Goal: Task Accomplishment & Management: Complete application form

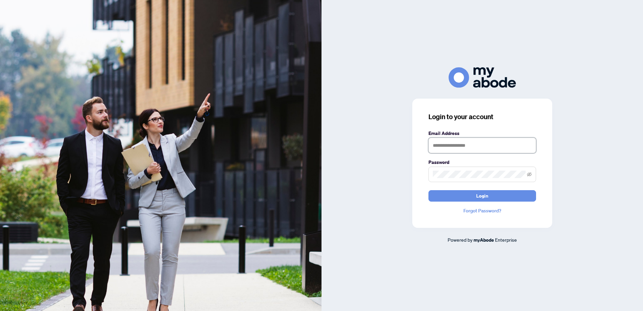
click at [454, 148] on input "text" at bounding box center [483, 145] width 108 height 15
type input "**********"
click at [429, 190] on button "Login" at bounding box center [483, 195] width 108 height 11
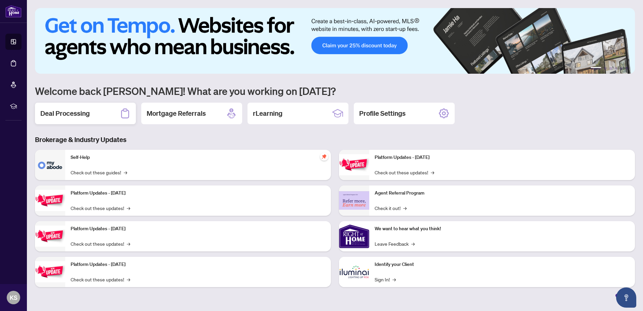
click at [79, 116] on h2 "Deal Processing" at bounding box center [64, 113] width 49 height 9
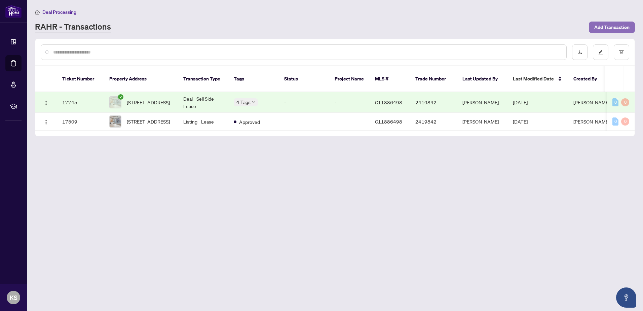
click at [602, 24] on span "Add Transaction" at bounding box center [611, 27] width 35 height 11
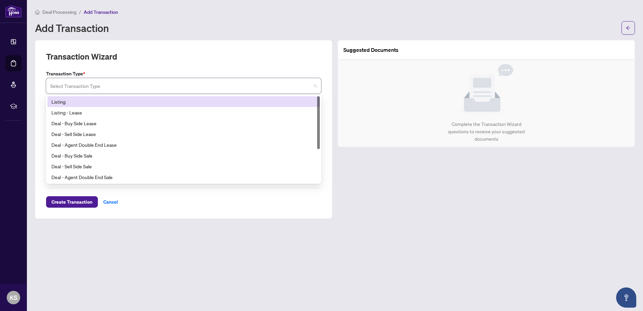
click at [76, 89] on input "search" at bounding box center [180, 86] width 261 height 15
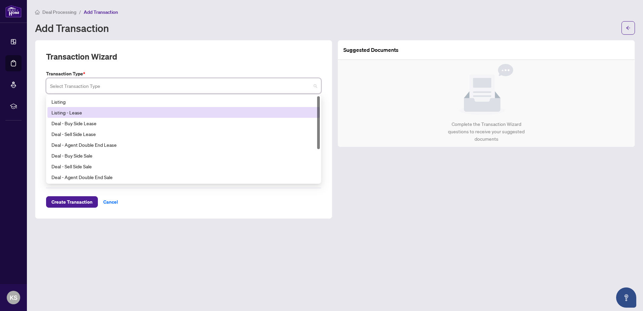
click at [72, 109] on div "Listing - Lease" at bounding box center [183, 112] width 264 height 7
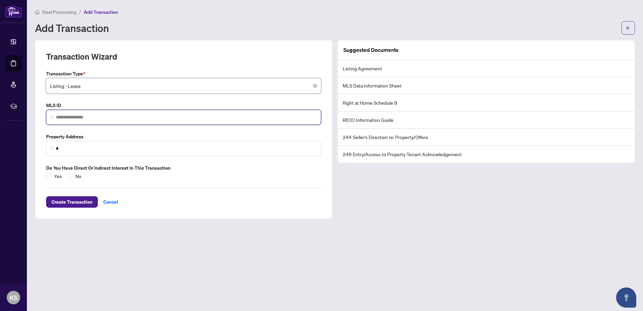
click at [78, 117] on input "search" at bounding box center [186, 117] width 261 height 7
type input "*"
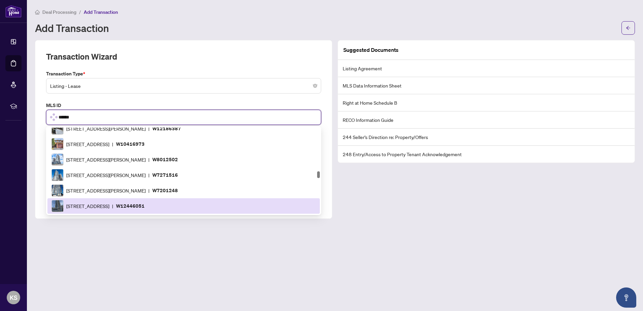
scroll to position [682, 0]
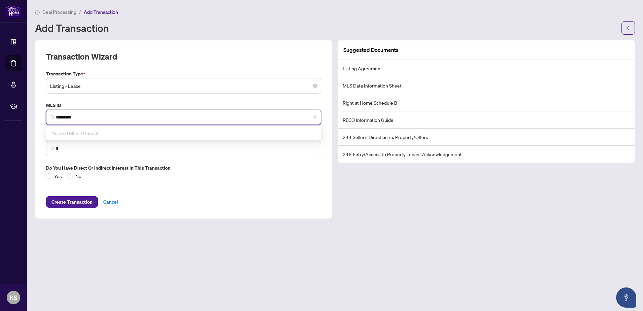
type input "*********"
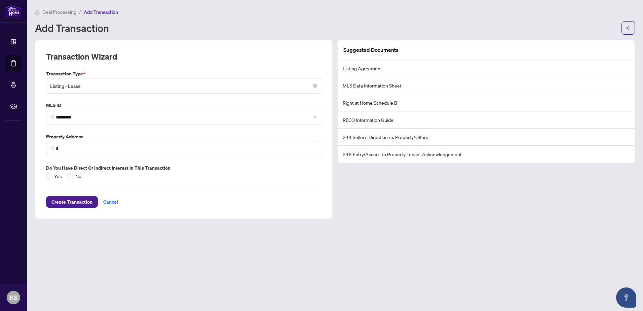
click at [112, 98] on div "Transaction Type * Listing - Lease 13 14 15 Listing Listing - Lease Deal - Buy …" at bounding box center [183, 125] width 281 height 110
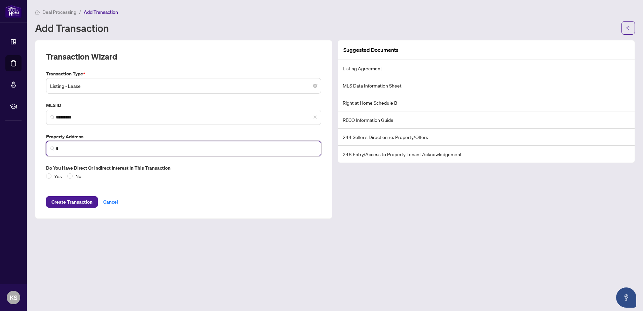
click at [85, 150] on input "*" at bounding box center [186, 148] width 261 height 7
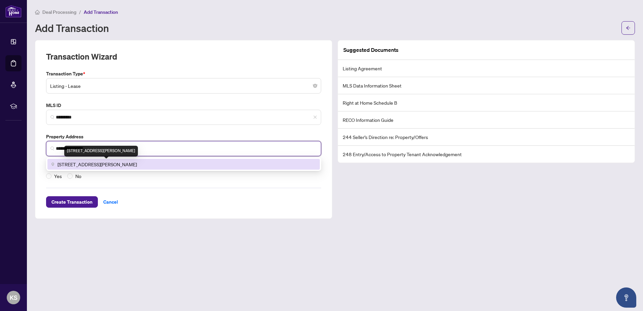
click at [87, 162] on span "337 Ellen Davidson Drive, Oakville, ON, Canada" at bounding box center [97, 163] width 79 height 7
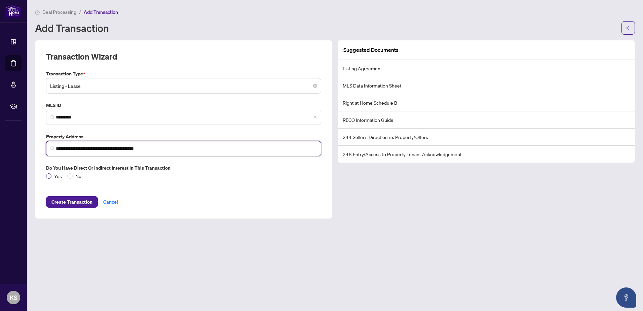
type input "**********"
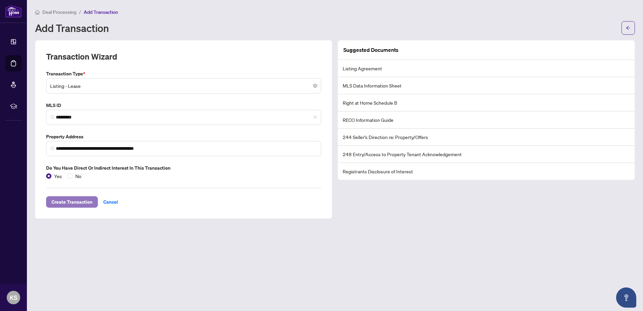
click at [64, 199] on span "Create Transaction" at bounding box center [71, 201] width 41 height 11
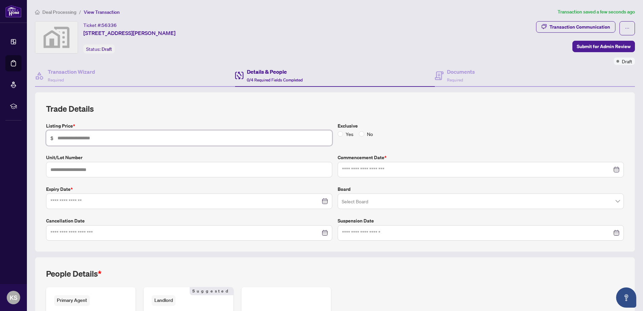
click at [86, 139] on input "text" at bounding box center [193, 137] width 270 height 7
type input "*****"
click at [150, 169] on input "text" at bounding box center [189, 169] width 286 height 15
click at [353, 170] on input at bounding box center [477, 169] width 270 height 7
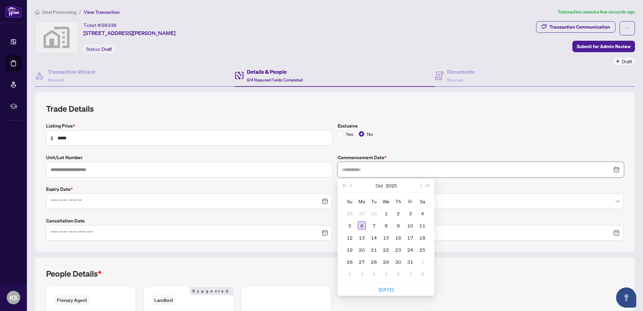
type input "**********"
click at [359, 224] on div "6" at bounding box center [362, 225] width 8 height 8
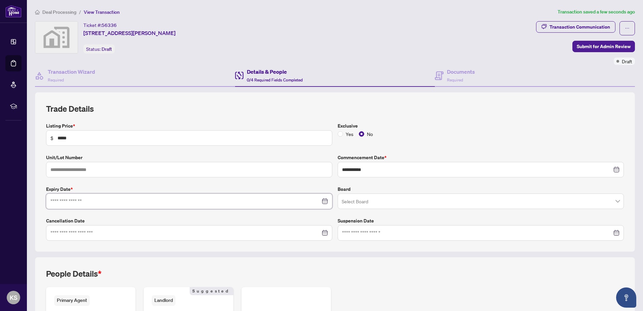
click at [80, 200] on input at bounding box center [185, 200] width 270 height 7
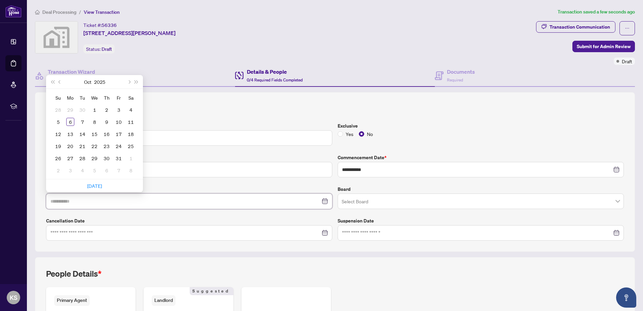
type input "**********"
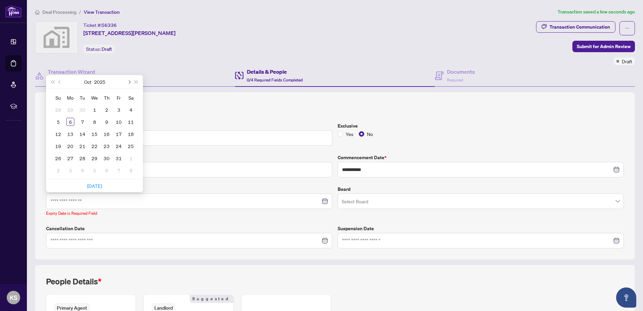
click at [128, 82] on span "Next month (PageDown)" at bounding box center [128, 81] width 3 height 3
type input "**********"
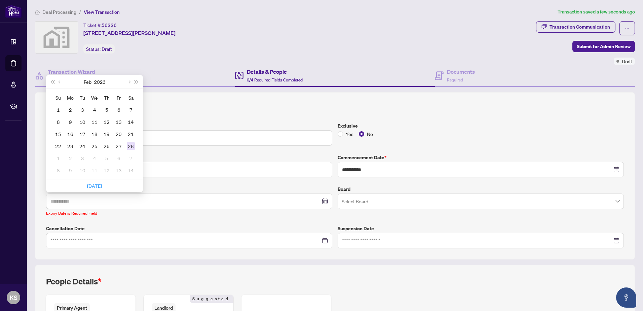
click at [129, 147] on div "28" at bounding box center [131, 146] width 8 height 8
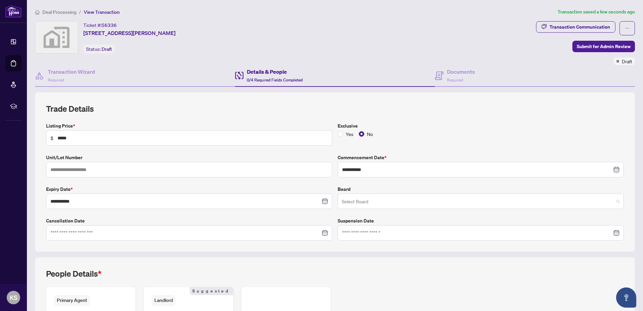
click at [356, 200] on input "search" at bounding box center [478, 202] width 272 height 15
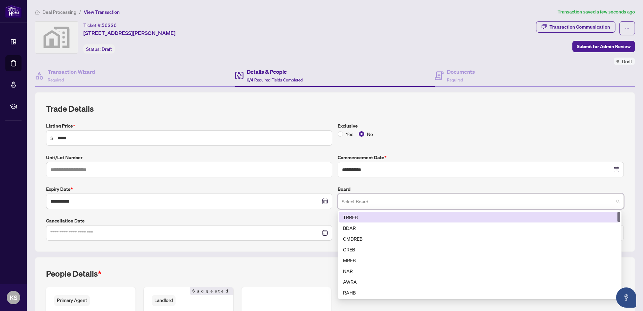
click at [360, 213] on div "TRREB" at bounding box center [479, 216] width 273 height 7
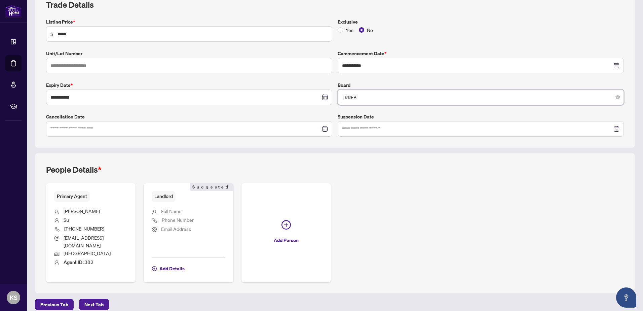
scroll to position [105, 0]
click at [98, 298] on span "Next Tab" at bounding box center [93, 303] width 19 height 11
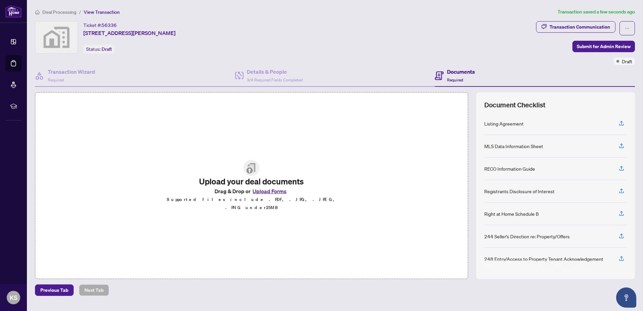
click at [273, 193] on button "Upload Forms" at bounding box center [270, 191] width 38 height 9
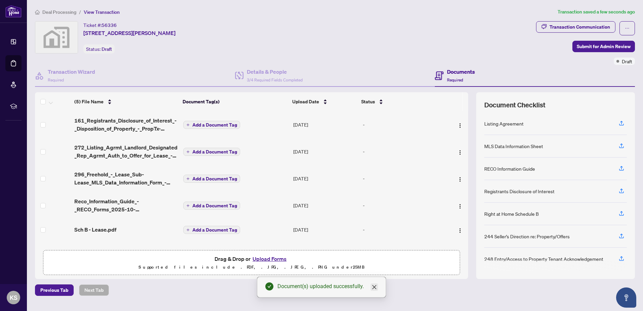
click at [374, 288] on icon "close" at bounding box center [374, 286] width 5 height 5
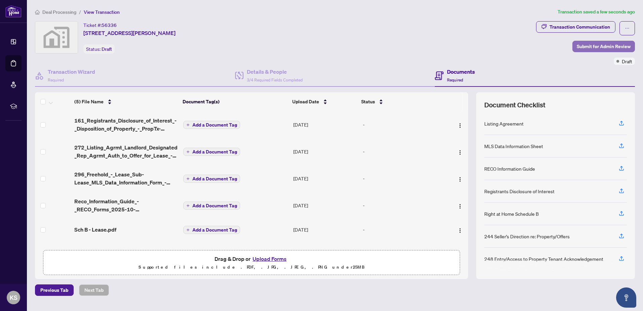
click at [603, 47] on span "Submit for Admin Review" at bounding box center [604, 46] width 54 height 11
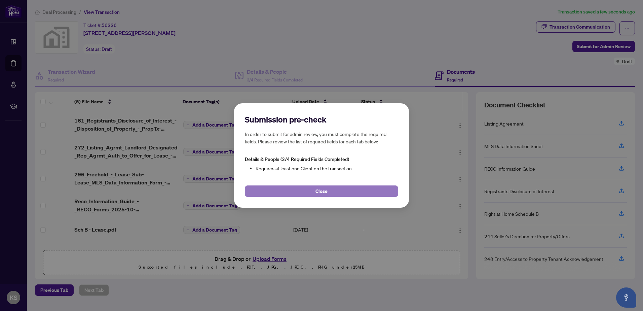
click at [314, 191] on button "Close" at bounding box center [321, 190] width 153 height 11
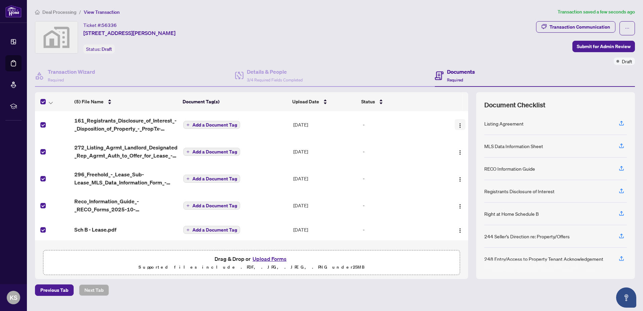
click at [457, 123] on img "button" at bounding box center [459, 125] width 5 height 5
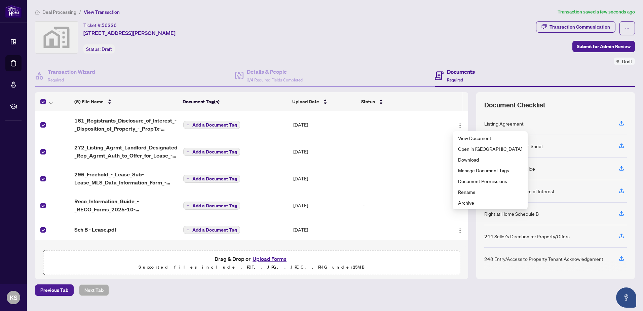
click at [389, 49] on div "Ticket #: 56336 337 Ellen Davidson Drive, Oakville, ON, Canada Status: Draft" at bounding box center [284, 37] width 499 height 32
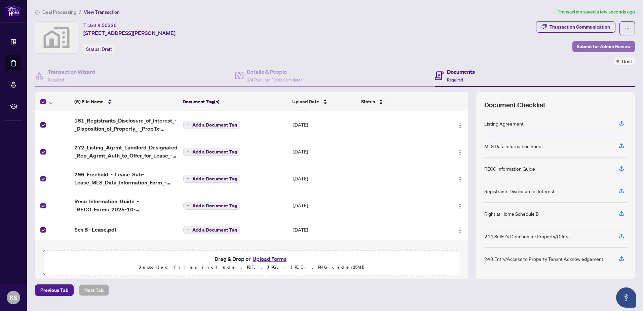
click at [582, 43] on span "Submit for Admin Review" at bounding box center [604, 46] width 54 height 11
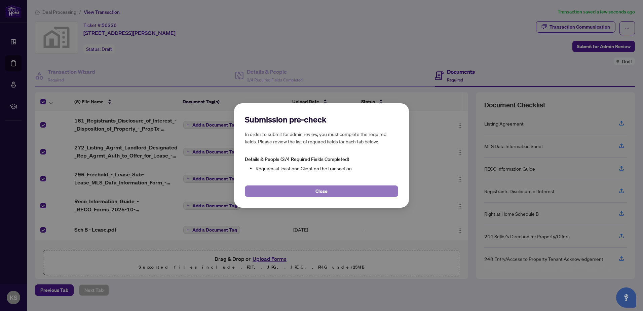
click at [335, 190] on button "Close" at bounding box center [321, 190] width 153 height 11
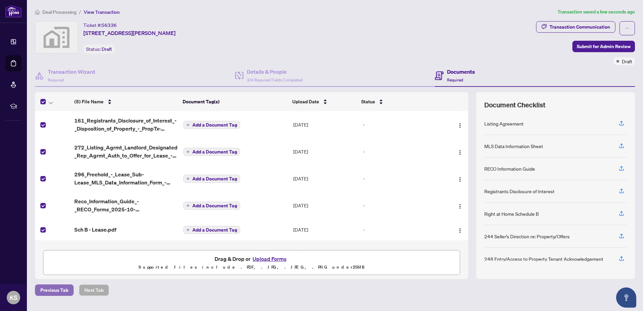
click at [46, 294] on span "Previous Tab" at bounding box center [54, 290] width 28 height 11
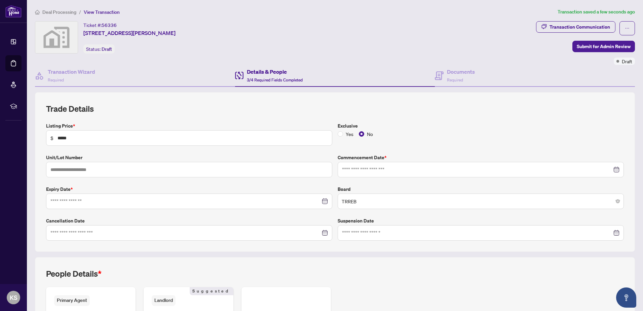
type input "**********"
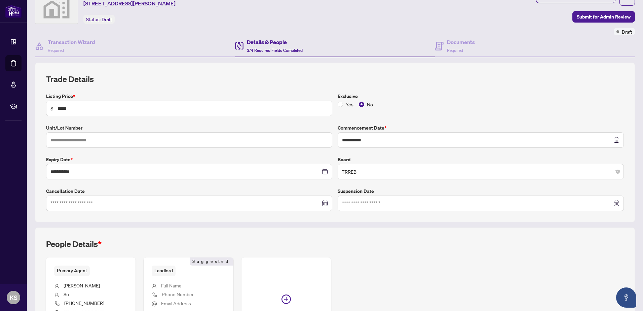
scroll to position [67, 0]
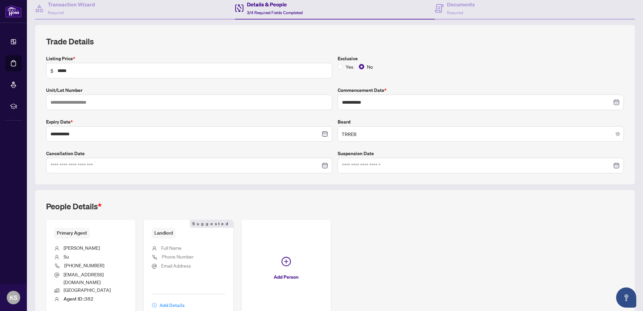
click at [170, 300] on span "Add Details" at bounding box center [171, 305] width 25 height 11
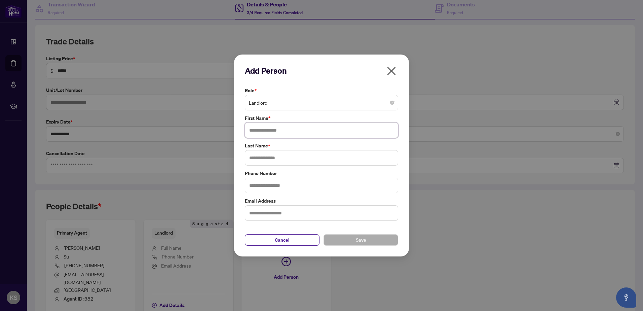
click at [265, 127] on input "text" at bounding box center [321, 129] width 153 height 15
type input "*"
type input "**********"
type input "**"
click at [358, 240] on span "Save" at bounding box center [361, 239] width 10 height 11
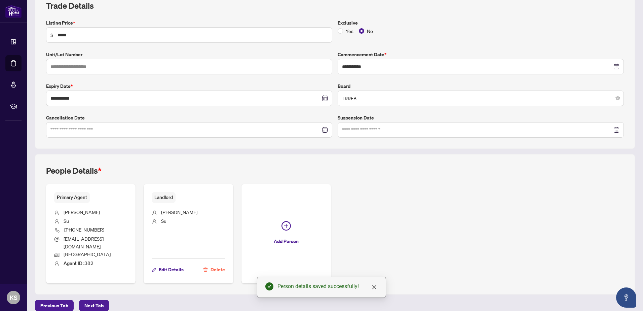
scroll to position [105, 0]
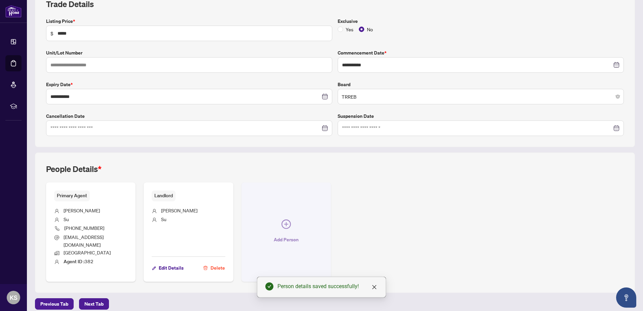
click at [278, 219] on button "Add Person" at bounding box center [286, 231] width 89 height 99
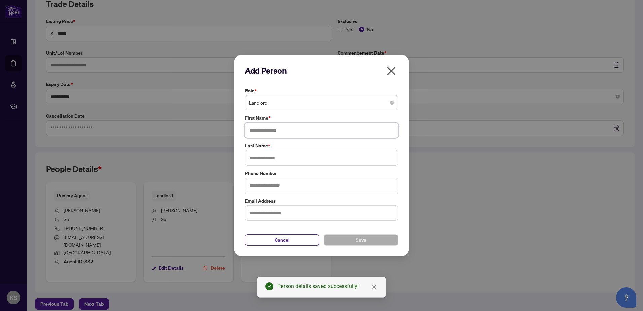
click at [265, 128] on input "text" at bounding box center [321, 129] width 153 height 15
type input "**********"
type input "*"
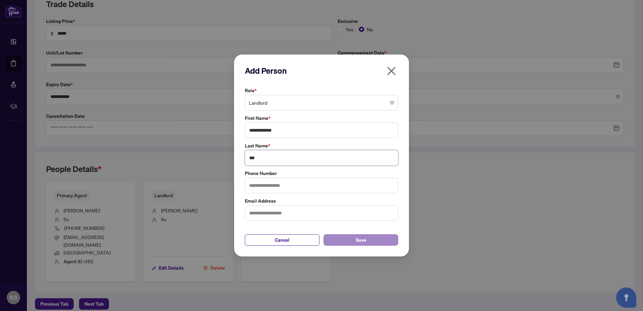
type input "***"
click at [341, 236] on button "Save" at bounding box center [361, 239] width 75 height 11
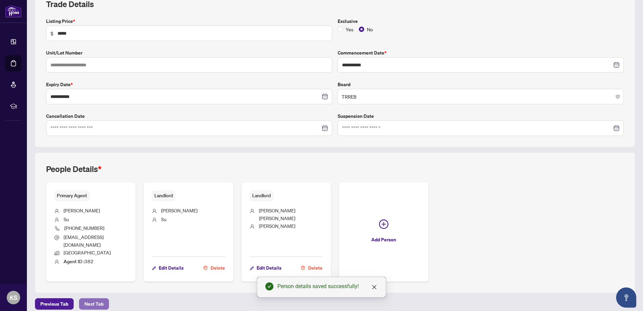
click at [93, 300] on span "Next Tab" at bounding box center [93, 303] width 19 height 11
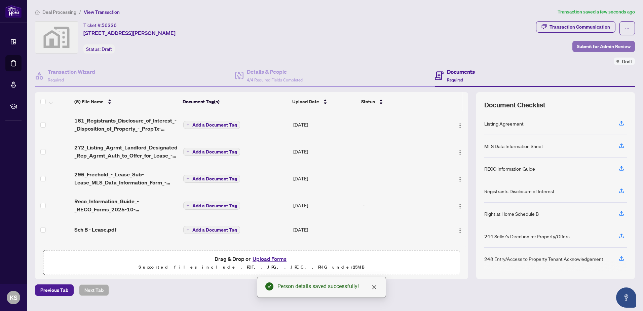
click at [590, 46] on span "Submit for Admin Review" at bounding box center [604, 46] width 54 height 11
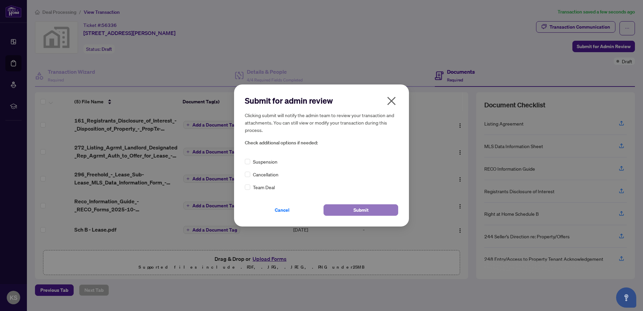
click at [352, 211] on button "Submit" at bounding box center [361, 209] width 75 height 11
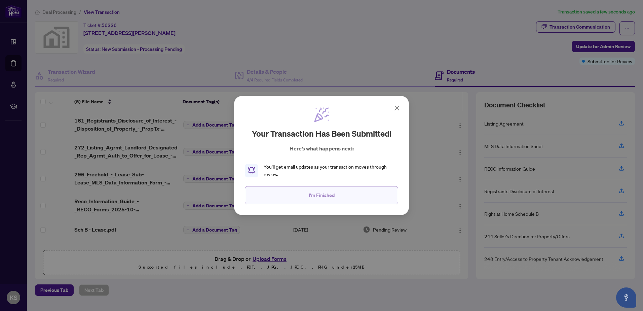
click at [334, 193] on button "I'm Finished" at bounding box center [321, 195] width 153 height 18
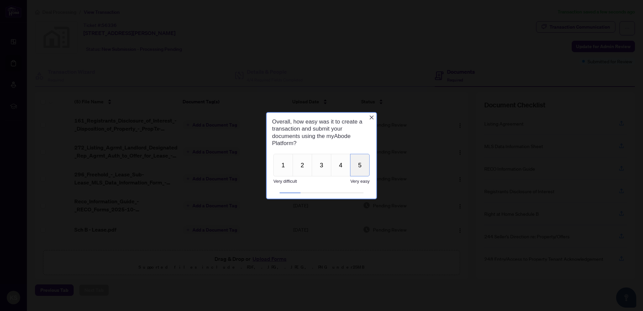
click at [361, 160] on button "5" at bounding box center [360, 164] width 20 height 23
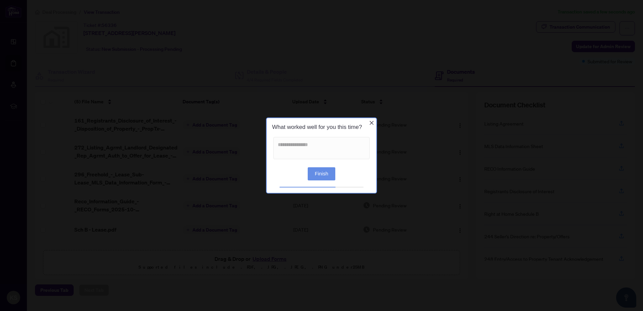
click at [322, 172] on button "Finish" at bounding box center [322, 173] width 28 height 13
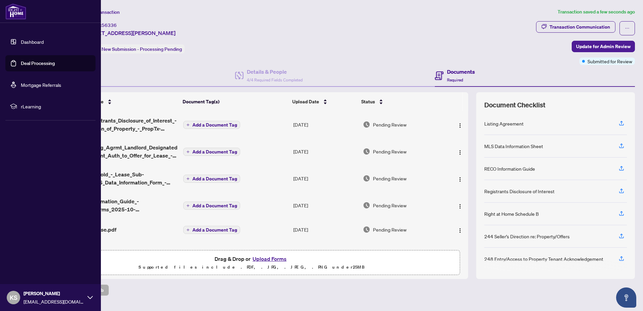
click at [93, 297] on div "KS Ken Su ksuhomes@gmail.com" at bounding box center [50, 297] width 101 height 27
click at [27, 258] on span "Logout" at bounding box center [27, 257] width 15 height 11
